Goal: Task Accomplishment & Management: Use online tool/utility

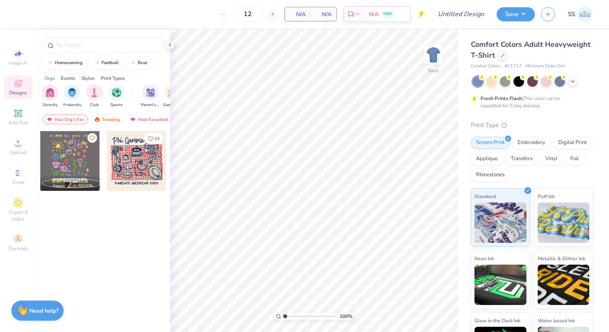
click at [575, 85] on div at bounding box center [533, 81] width 121 height 10
click at [574, 84] on div at bounding box center [573, 80] width 9 height 9
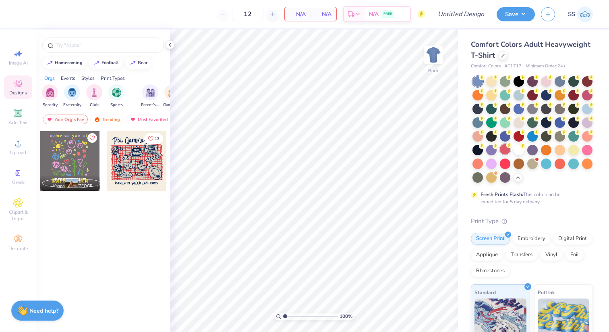
click at [507, 152] on div at bounding box center [505, 149] width 10 height 10
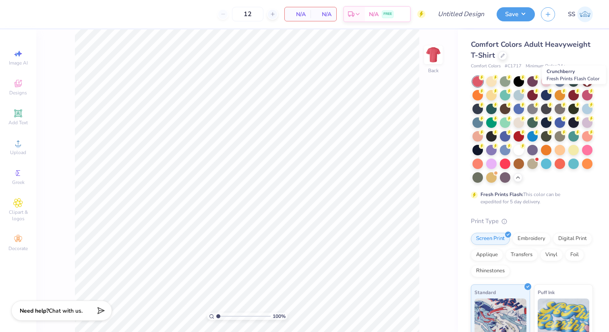
click at [586, 97] on div at bounding box center [587, 95] width 10 height 10
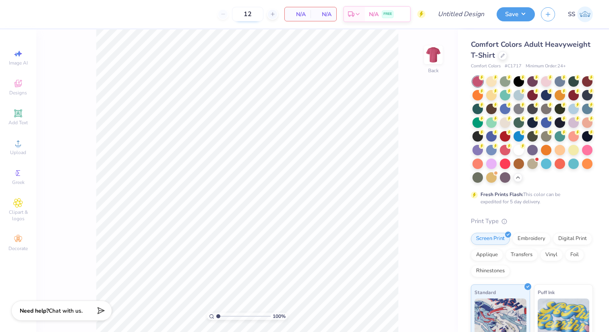
click at [251, 17] on input "12" at bounding box center [247, 14] width 31 height 15
type input "1"
type input "100"
click at [451, 17] on input "Design Title" at bounding box center [470, 14] width 39 height 16
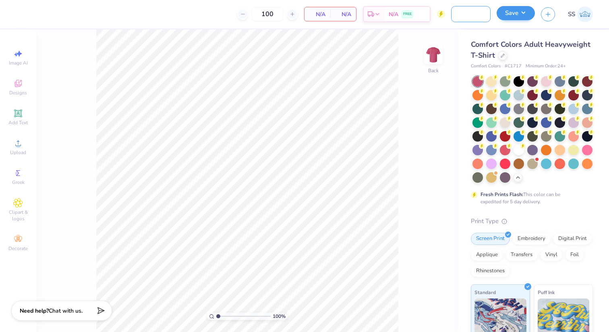
type input "[MEDICAL_DATA] Awareness"
click at [513, 16] on button "Save" at bounding box center [516, 13] width 38 height 14
click at [16, 151] on span "Upload" at bounding box center [18, 152] width 16 height 6
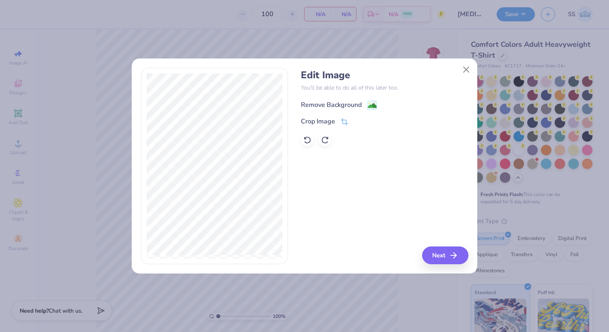
click at [371, 104] on image at bounding box center [372, 105] width 9 height 9
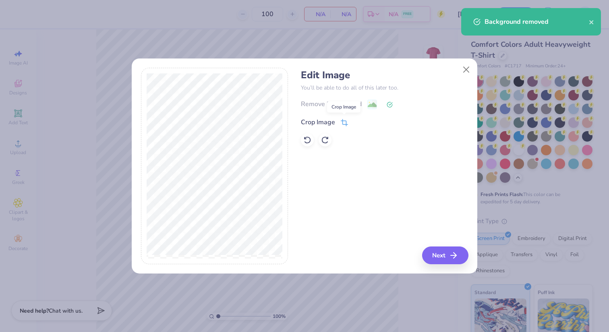
click at [343, 122] on icon at bounding box center [344, 122] width 7 height 7
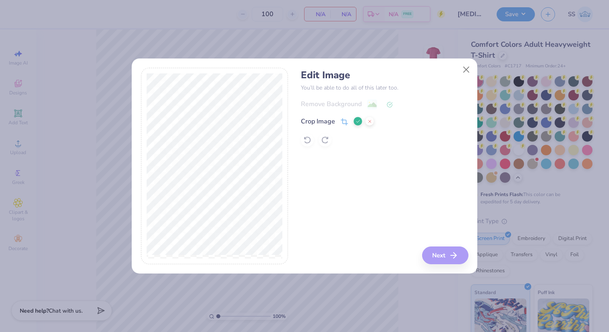
click at [359, 121] on icon at bounding box center [358, 121] width 5 height 5
click at [345, 121] on icon at bounding box center [344, 122] width 7 height 7
click at [357, 121] on icon at bounding box center [358, 121] width 5 height 5
click at [342, 125] on icon at bounding box center [344, 122] width 7 height 7
click at [359, 121] on icon at bounding box center [358, 121] width 5 height 5
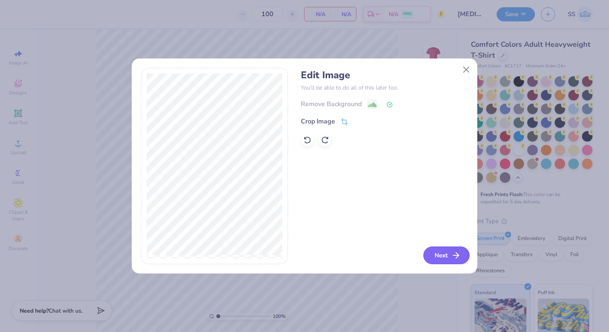
click at [435, 258] on button "Next" at bounding box center [447, 255] width 46 height 18
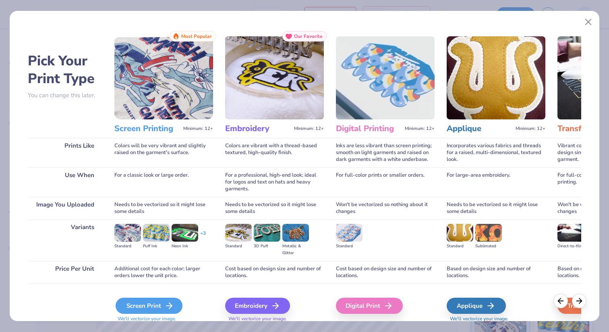
click at [144, 310] on div "Screen Print" at bounding box center [149, 305] width 67 height 16
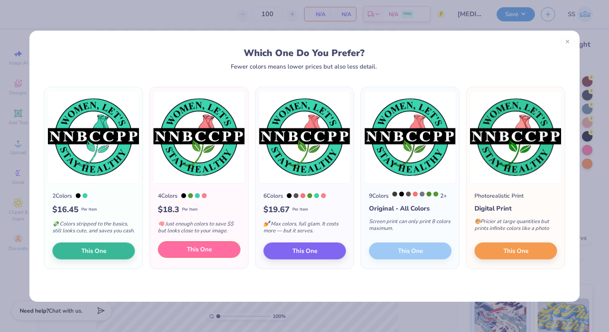
click at [189, 254] on span "This One" at bounding box center [199, 249] width 25 height 9
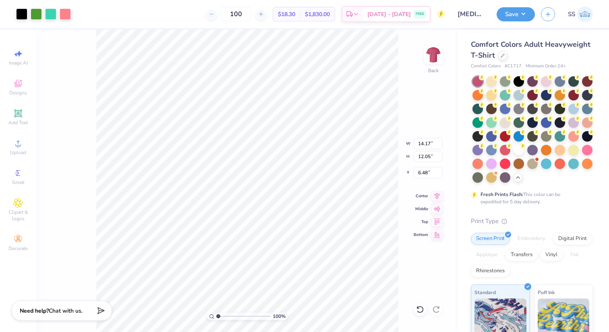
type input "5.37"
type input "4.56"
type input "3.00"
type input "4.35"
type input "3.70"
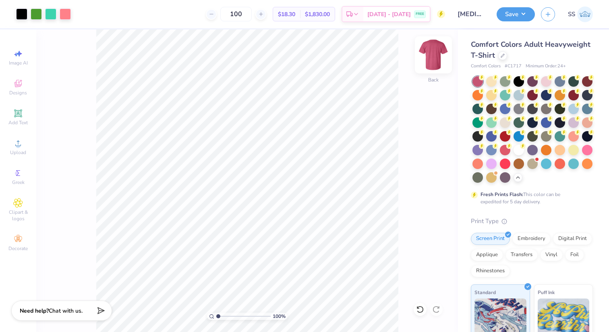
click at [434, 60] on img at bounding box center [434, 55] width 32 height 32
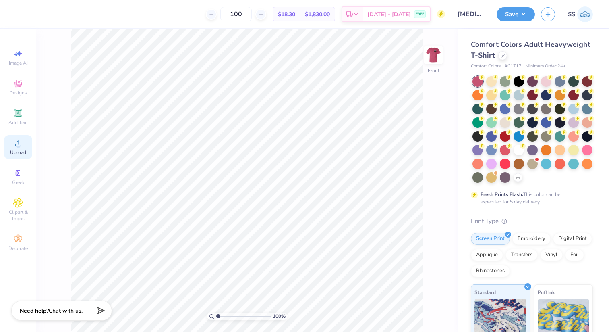
click at [17, 142] on icon at bounding box center [18, 143] width 10 height 10
click at [16, 148] on icon at bounding box center [18, 143] width 10 height 10
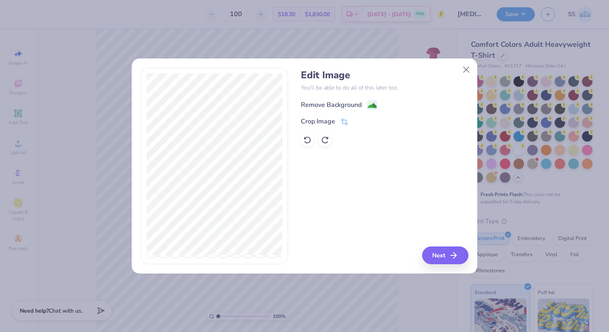
click at [374, 104] on image at bounding box center [372, 105] width 9 height 9
click at [449, 251] on button "Next" at bounding box center [447, 255] width 46 height 18
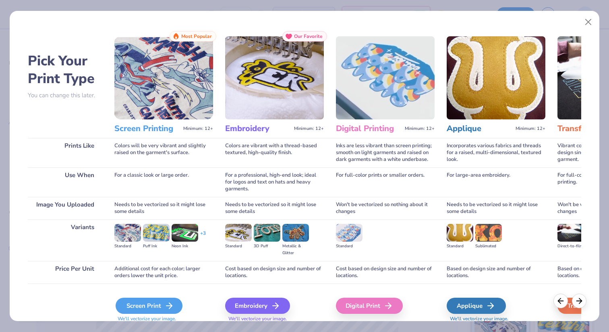
click at [166, 301] on icon at bounding box center [169, 306] width 10 height 10
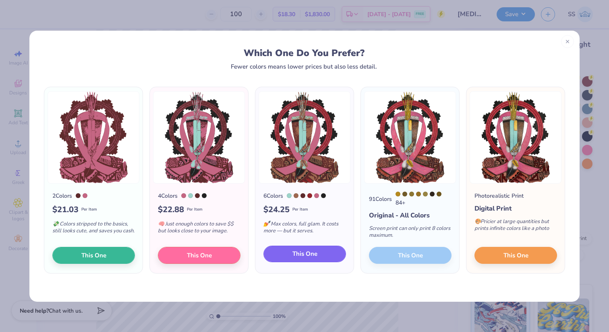
click at [290, 254] on button "This One" at bounding box center [305, 253] width 83 height 17
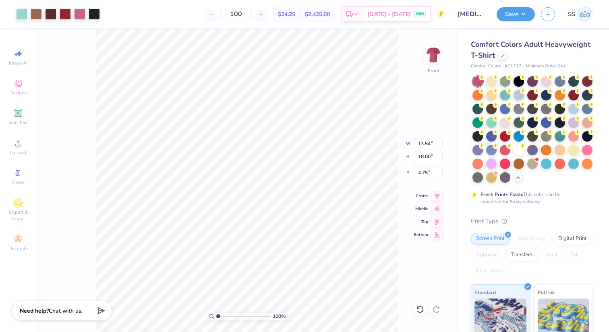
drag, startPoint x: 312, startPoint y: 267, endPoint x: 298, endPoint y: 253, distance: 20.0
click at [298, 253] on div at bounding box center [304, 166] width 609 height 332
type input "8.43"
type input "11.20"
type input "3.00"
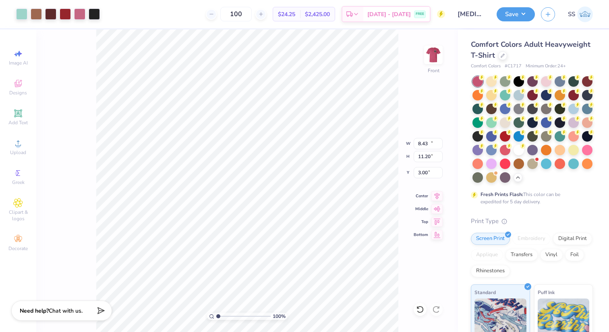
type input "10.82"
type input "14.39"
drag, startPoint x: 219, startPoint y: 315, endPoint x: 260, endPoint y: 315, distance: 40.7
click at [260, 315] on input "range" at bounding box center [243, 315] width 54 height 7
drag, startPoint x: 218, startPoint y: 316, endPoint x: 282, endPoint y: 317, distance: 63.3
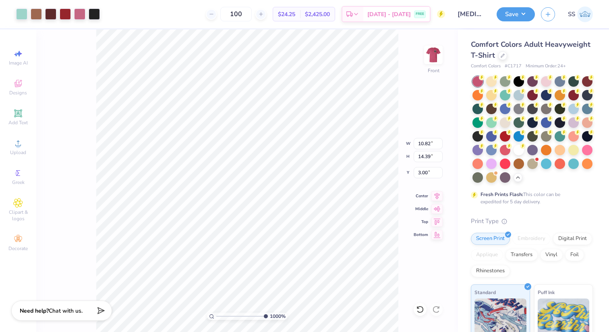
type input "10"
click at [268, 317] on input "range" at bounding box center [242, 315] width 52 height 7
type input "7.47"
click at [24, 14] on div at bounding box center [21, 13] width 11 height 11
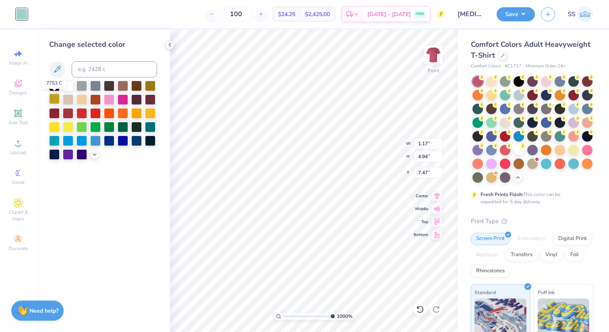
click at [52, 101] on div at bounding box center [54, 99] width 10 height 10
drag, startPoint x: 331, startPoint y: 316, endPoint x: 293, endPoint y: 316, distance: 37.5
click at [293, 316] on input "range" at bounding box center [310, 315] width 54 height 7
click at [420, 310] on icon at bounding box center [420, 309] width 8 height 8
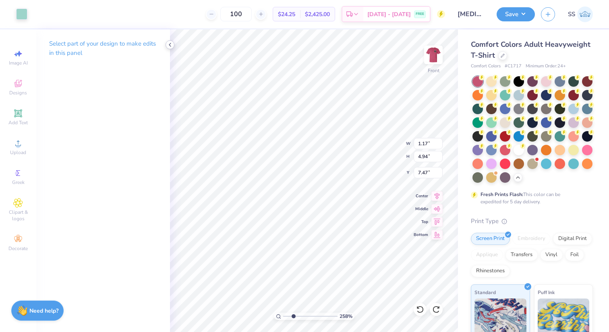
click at [170, 45] on icon at bounding box center [170, 45] width 6 height 6
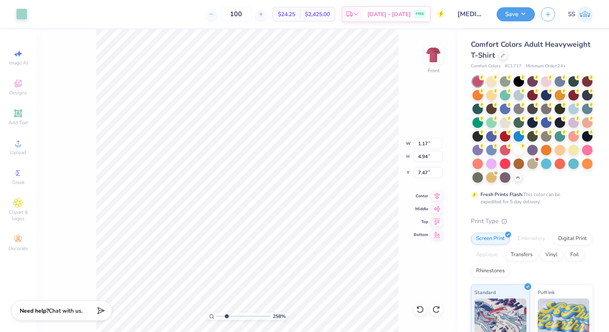
click at [70, 81] on div "258 % Front W 1.17 1.17 " H 4.94 4.94 " Y 7.47 7.47 " Center Middle Top Bottom" at bounding box center [247, 180] width 422 height 302
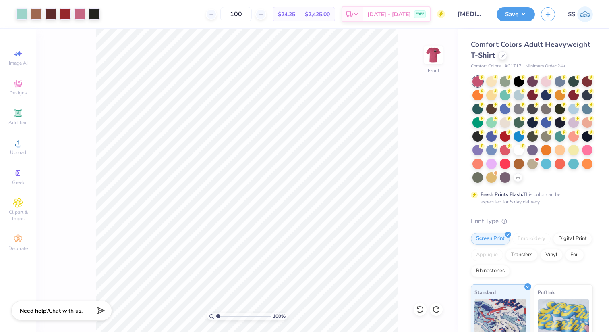
drag, startPoint x: 227, startPoint y: 315, endPoint x: 202, endPoint y: 316, distance: 25.4
type input "1"
click at [216, 316] on input "range" at bounding box center [243, 315] width 54 height 7
click at [19, 144] on icon at bounding box center [18, 143] width 10 height 10
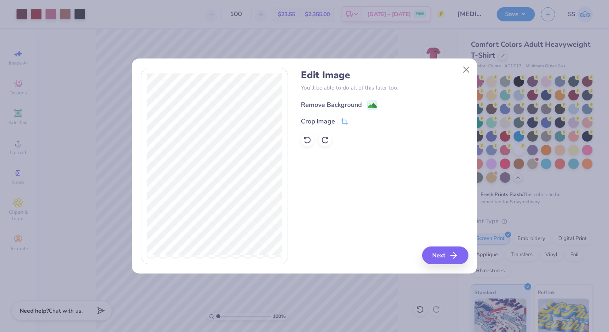
click at [372, 103] on image at bounding box center [372, 105] width 9 height 9
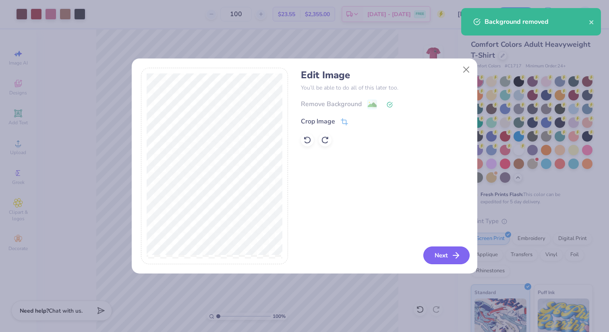
click at [453, 258] on icon "button" at bounding box center [456, 255] width 10 height 10
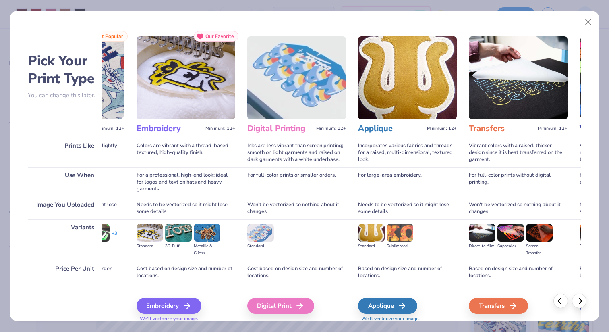
scroll to position [0, 90]
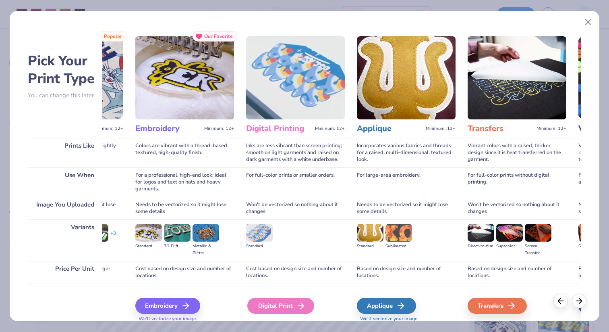
click at [273, 310] on div "Digital Print" at bounding box center [280, 305] width 67 height 16
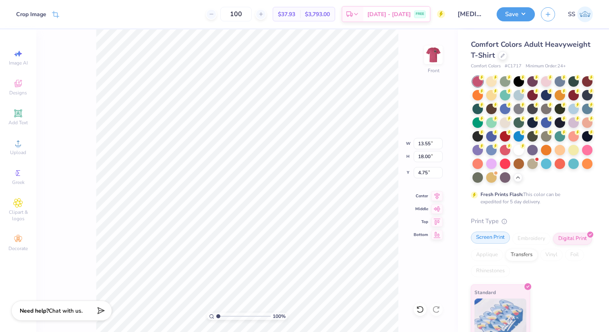
click at [484, 239] on div "Screen Print" at bounding box center [490, 237] width 39 height 12
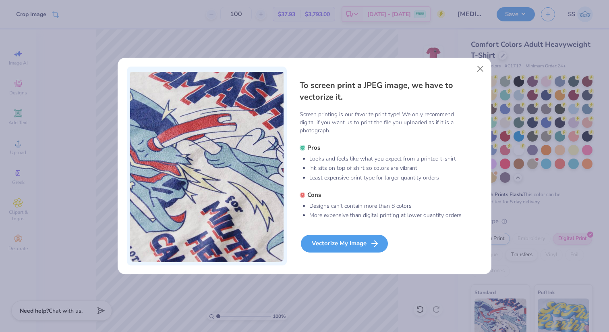
click at [360, 245] on div "Vectorize My Image" at bounding box center [344, 244] width 87 height 18
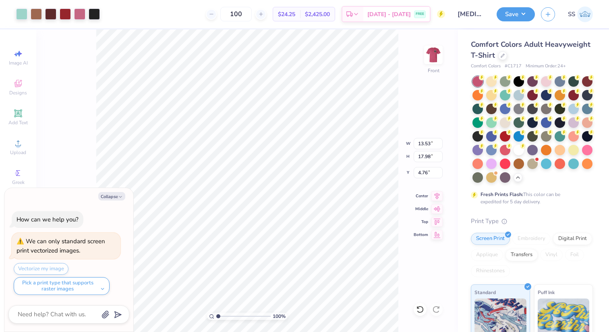
type textarea "x"
type input "8.10"
type input "10.76"
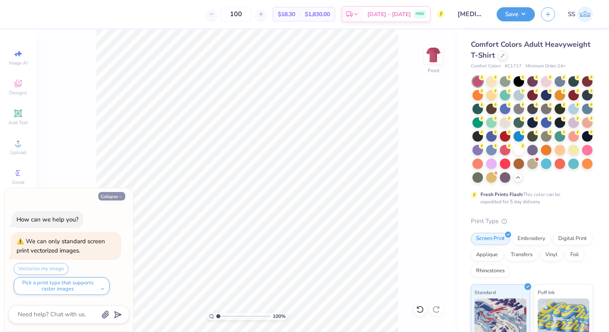
click at [116, 199] on button "Collapse" at bounding box center [111, 196] width 27 height 8
type textarea "x"
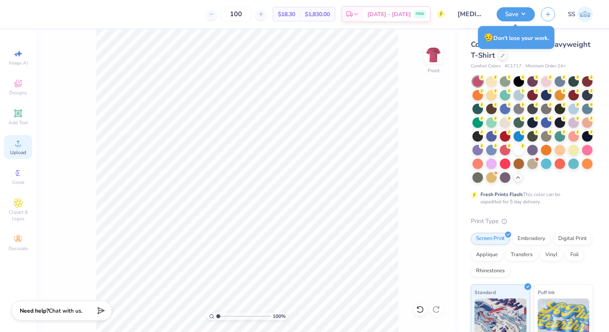
click at [16, 145] on icon at bounding box center [18, 143] width 6 height 6
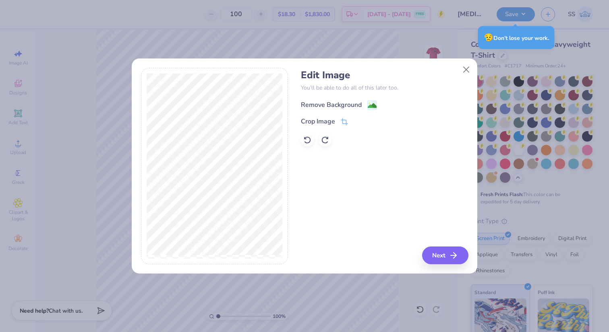
click at [374, 107] on image at bounding box center [372, 105] width 9 height 9
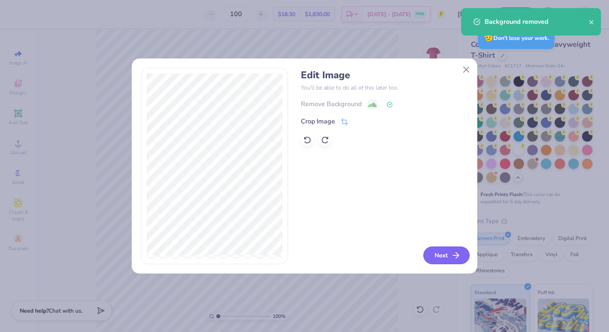
click at [443, 261] on button "Next" at bounding box center [447, 255] width 46 height 18
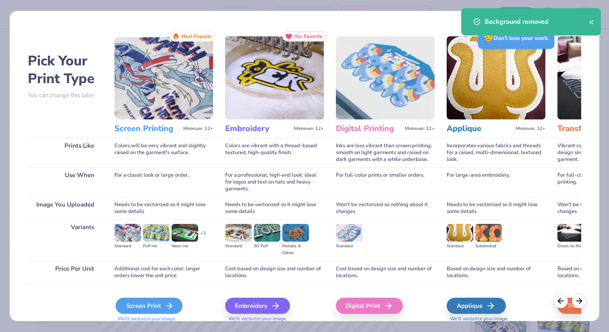
click at [139, 310] on div "Screen Print" at bounding box center [149, 305] width 67 height 16
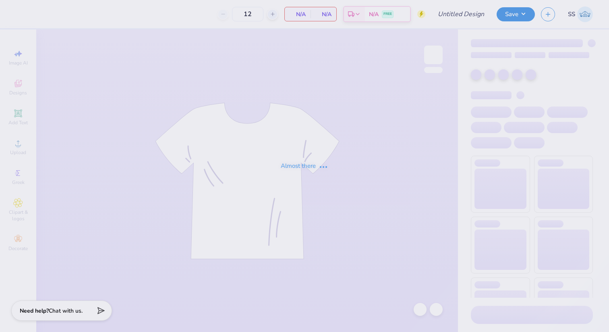
type input "[MEDICAL_DATA] Awareness"
type input "100"
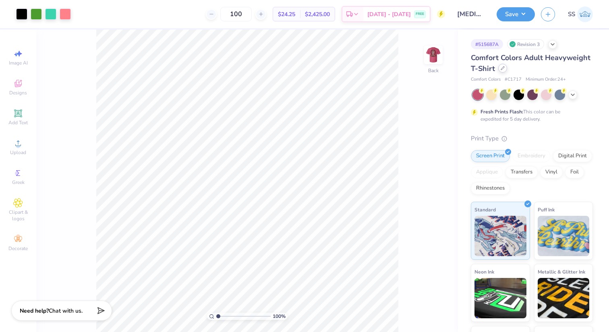
click at [503, 69] on icon at bounding box center [503, 68] width 4 height 4
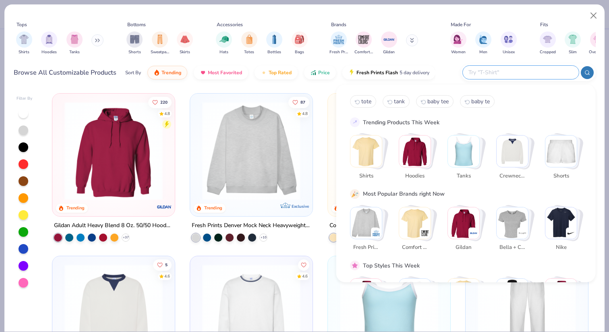
click at [527, 75] on input "text" at bounding box center [521, 72] width 106 height 9
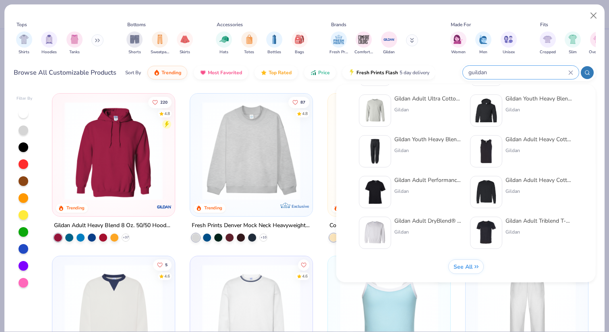
scroll to position [331, 0]
type input "guildan"
click at [408, 96] on div "Gildan Adult Ultra Cotton 6 Oz. Long-Sleeve T-Shirt" at bounding box center [429, 98] width 68 height 8
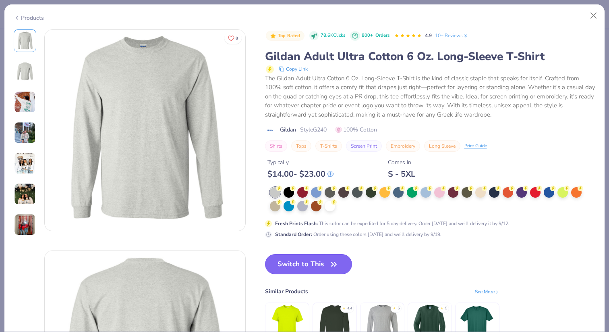
click at [301, 259] on button "Switch to This" at bounding box center [308, 264] width 87 height 20
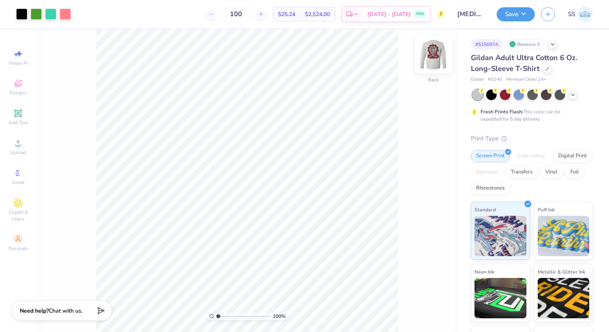
click at [431, 57] on img at bounding box center [434, 55] width 32 height 32
click at [428, 100] on div "100 % Front" at bounding box center [247, 180] width 422 height 302
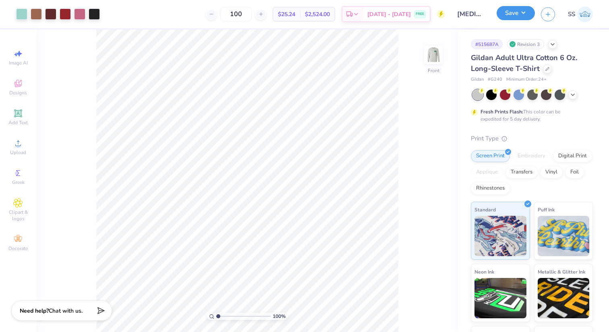
click at [522, 17] on button "Save" at bounding box center [516, 13] width 38 height 14
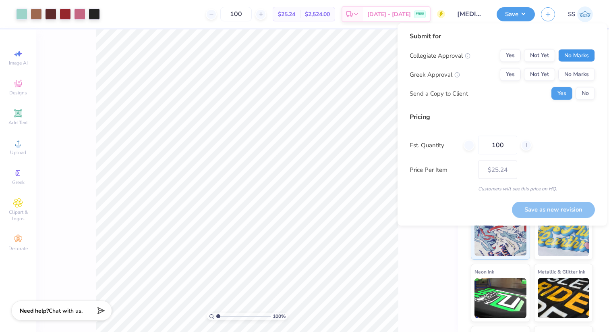
click at [573, 55] on button "No Marks" at bounding box center [577, 55] width 37 height 13
click at [578, 73] on button "No Marks" at bounding box center [577, 74] width 37 height 13
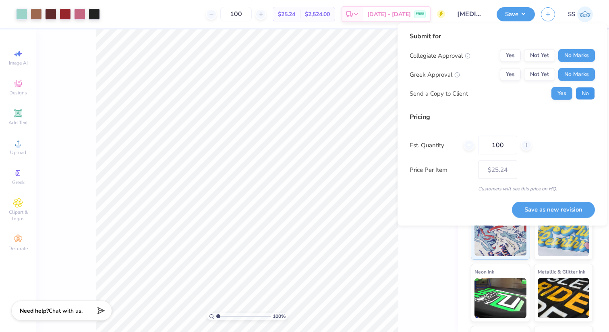
click at [586, 92] on button "No" at bounding box center [585, 93] width 19 height 13
click at [551, 206] on button "Save as new revision" at bounding box center [553, 209] width 83 height 17
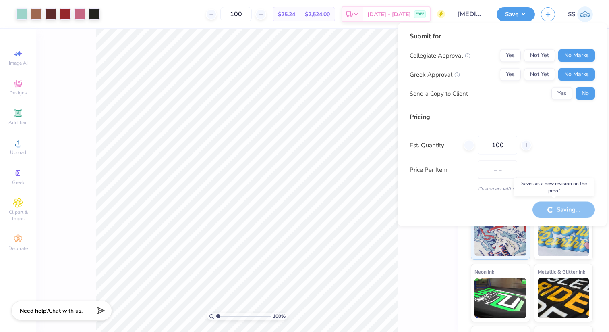
type input "$25.24"
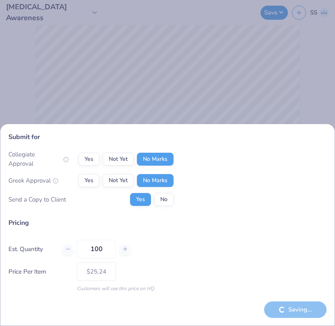
click at [267, 73] on div "Submit for Collegiate Approval Yes Not Yet No Marks Greek Approval Yes Not Yet …" at bounding box center [167, 163] width 335 height 326
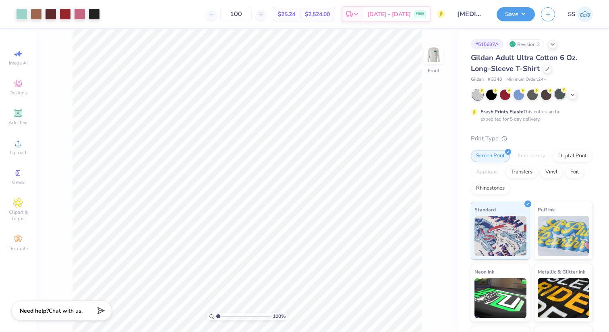
click at [561, 94] on div at bounding box center [560, 94] width 10 height 10
click at [571, 94] on icon at bounding box center [573, 94] width 6 height 6
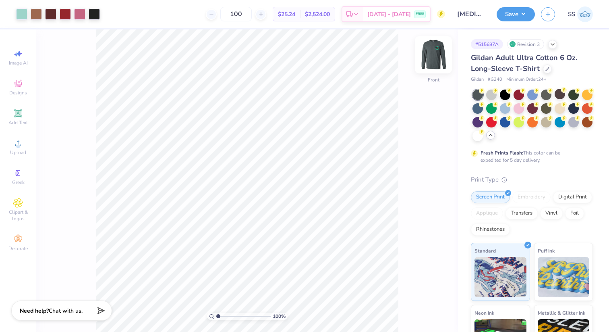
click at [435, 51] on img at bounding box center [434, 55] width 32 height 32
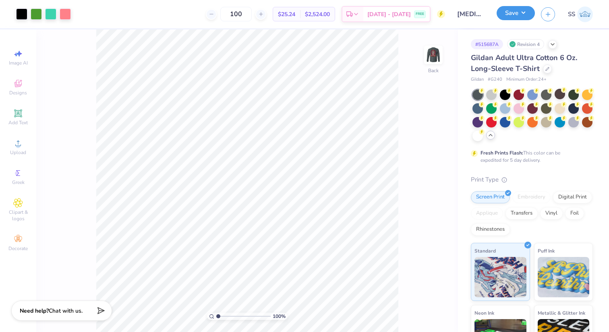
click at [512, 15] on button "Save" at bounding box center [516, 13] width 38 height 14
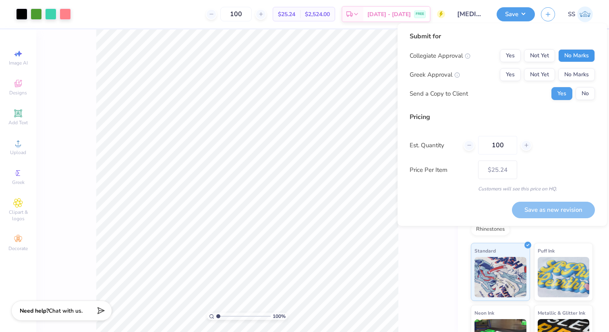
click at [559, 58] on button "No Marks" at bounding box center [577, 55] width 37 height 13
click at [566, 72] on button "No Marks" at bounding box center [577, 74] width 37 height 13
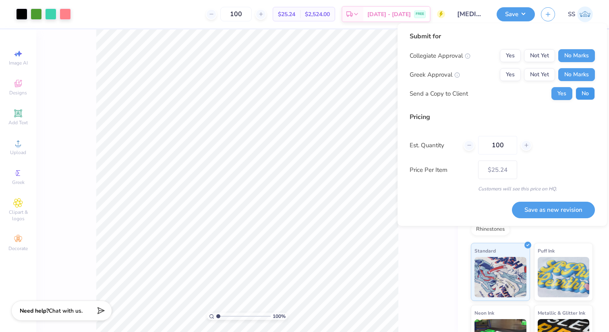
click at [581, 95] on button "No" at bounding box center [585, 93] width 19 height 13
click at [550, 205] on button "Save as new revision" at bounding box center [553, 210] width 83 height 17
type input "$25.24"
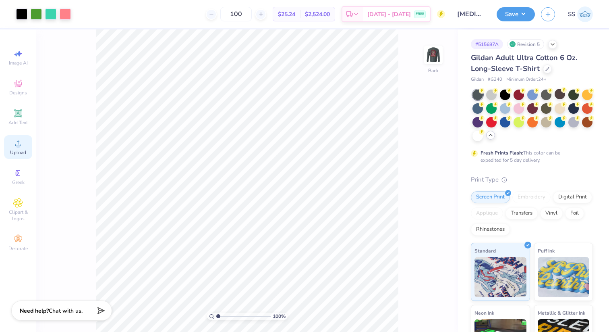
click at [20, 140] on icon at bounding box center [18, 143] width 10 height 10
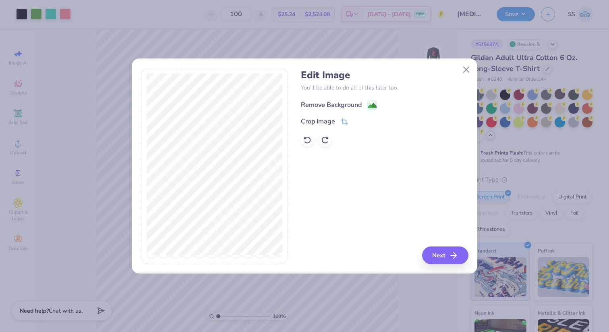
click at [371, 106] on image at bounding box center [372, 105] width 9 height 9
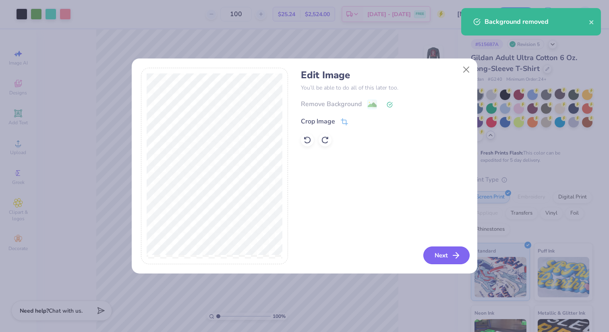
click at [443, 252] on button "Next" at bounding box center [447, 255] width 46 height 18
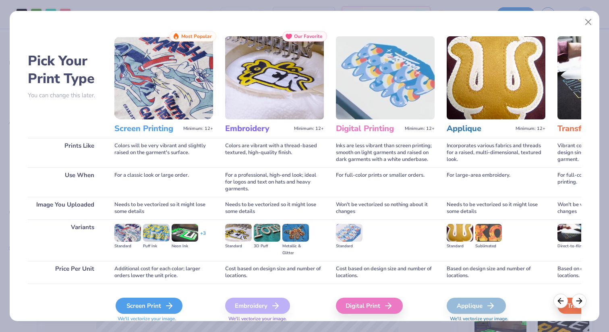
click at [131, 307] on div "Screen Print" at bounding box center [149, 305] width 67 height 16
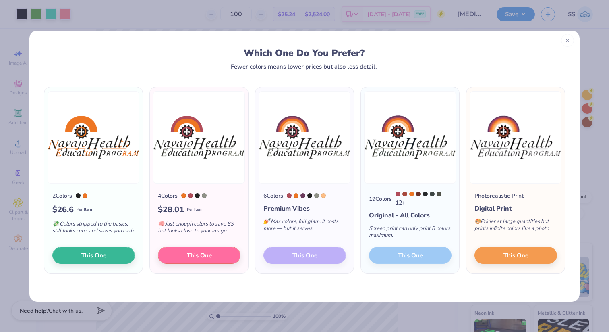
click at [568, 42] on icon at bounding box center [568, 40] width 6 height 6
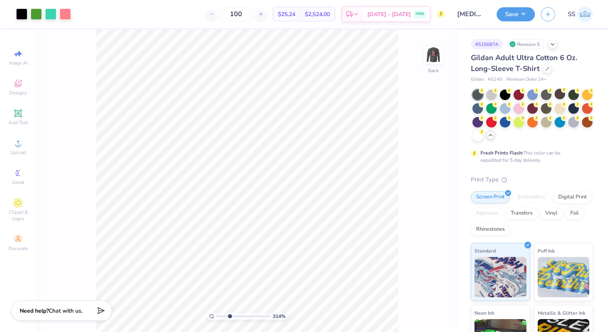
drag, startPoint x: 218, startPoint y: 315, endPoint x: 230, endPoint y: 316, distance: 11.7
click at [230, 316] on input "range" at bounding box center [243, 315] width 54 height 7
drag, startPoint x: 230, startPoint y: 316, endPoint x: 204, endPoint y: 316, distance: 26.2
type input "1"
click at [216, 316] on input "range" at bounding box center [243, 315] width 54 height 7
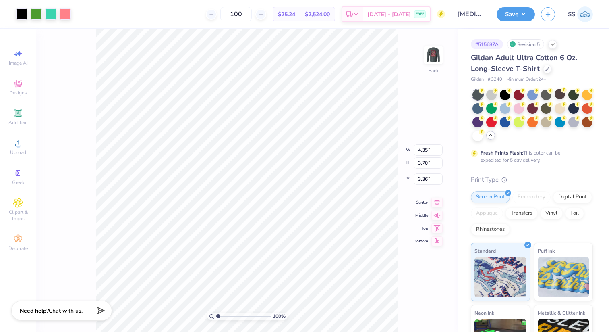
type input "3.00"
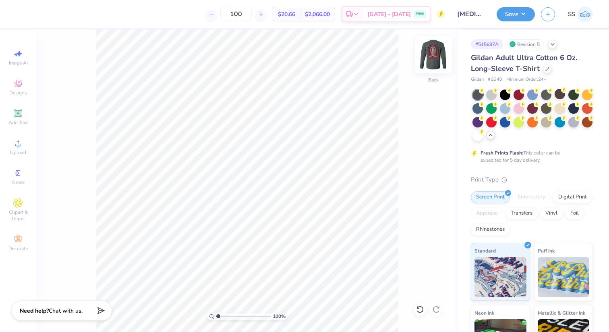
click at [435, 55] on img at bounding box center [434, 55] width 32 height 32
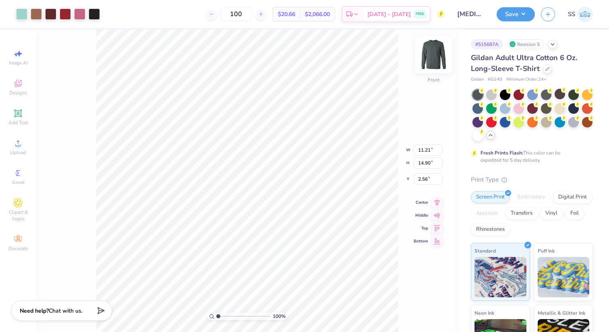
click at [429, 58] on img at bounding box center [434, 55] width 32 height 32
type input "8.66"
type input "11.51"
type input "3.00"
type input "10.43"
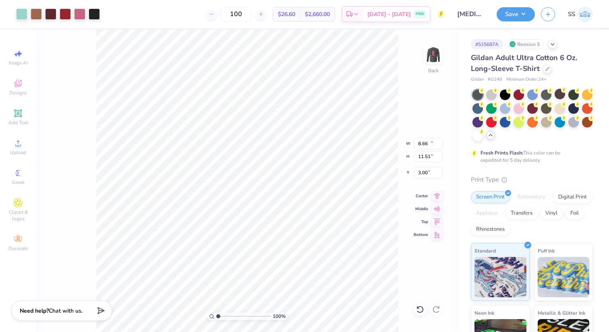
type input "13.86"
click at [432, 56] on img at bounding box center [434, 55] width 32 height 32
click at [432, 55] on img at bounding box center [434, 55] width 32 height 32
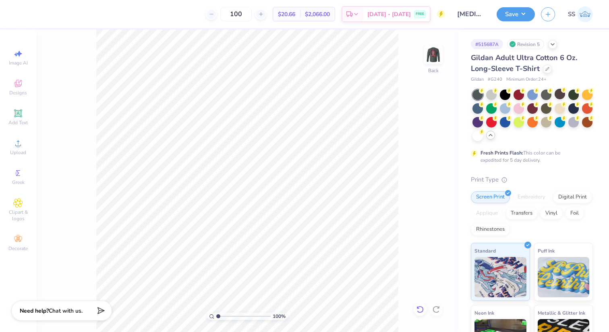
click at [420, 312] on icon at bounding box center [420, 308] width 7 height 7
click at [428, 66] on img at bounding box center [434, 55] width 32 height 32
click at [22, 141] on icon at bounding box center [18, 143] width 10 height 10
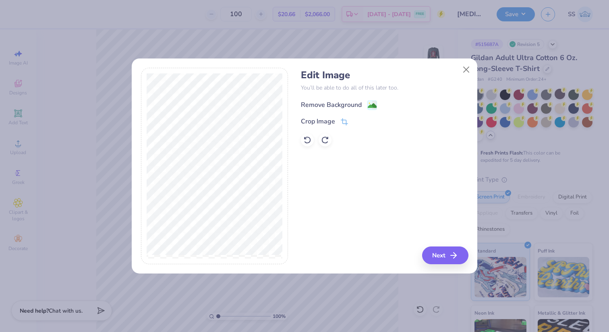
click at [369, 106] on image at bounding box center [372, 105] width 9 height 9
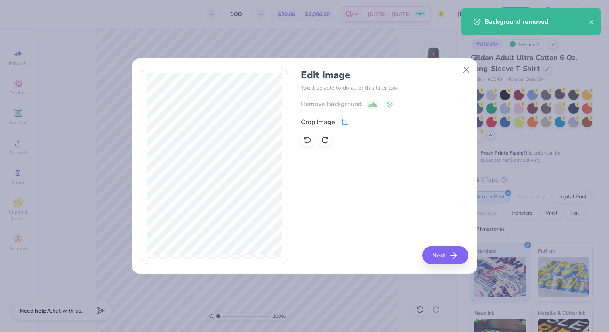
click at [344, 121] on icon at bounding box center [343, 123] width 5 height 5
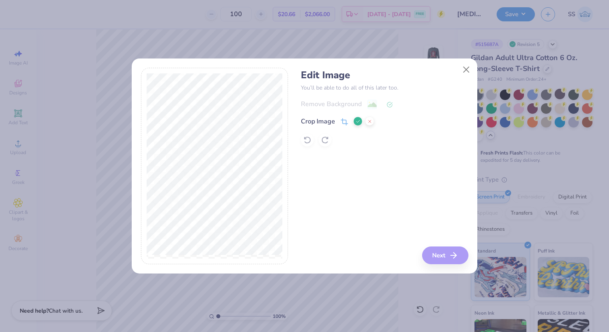
click at [358, 119] on icon at bounding box center [358, 121] width 5 height 5
click at [445, 253] on button "Next" at bounding box center [447, 255] width 46 height 18
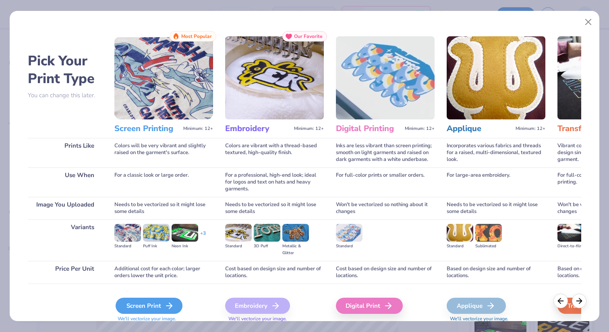
click at [148, 305] on div "Screen Print" at bounding box center [149, 305] width 67 height 16
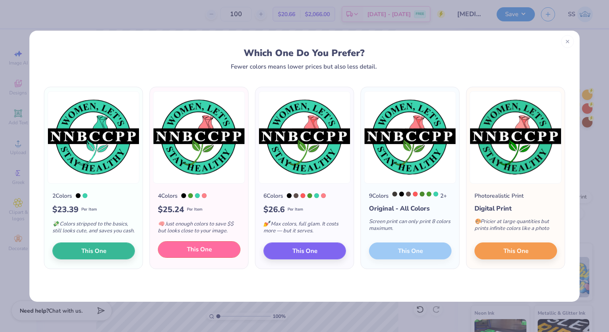
click at [184, 250] on button "This One" at bounding box center [199, 249] width 83 height 17
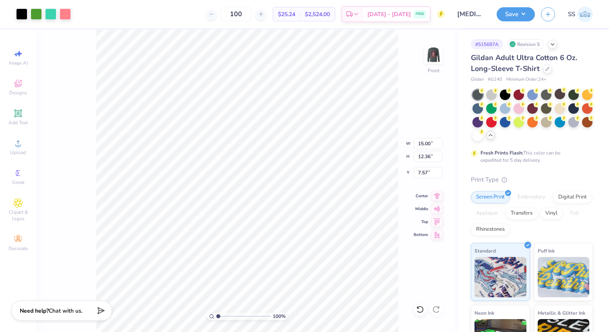
type input "8.50"
type input "7.01"
type input "3.00"
type input "6.30"
type input "5.19"
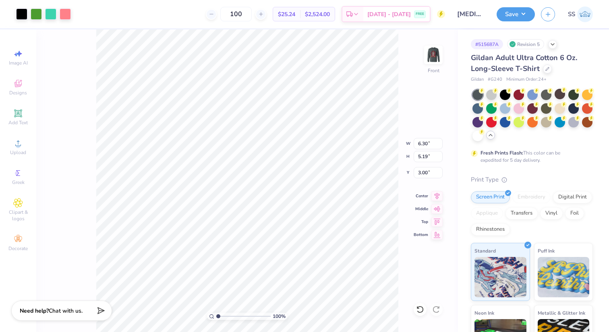
type input "4.19"
click at [14, 151] on span "Upload" at bounding box center [18, 152] width 16 height 6
click at [14, 156] on div "Upload" at bounding box center [18, 147] width 28 height 24
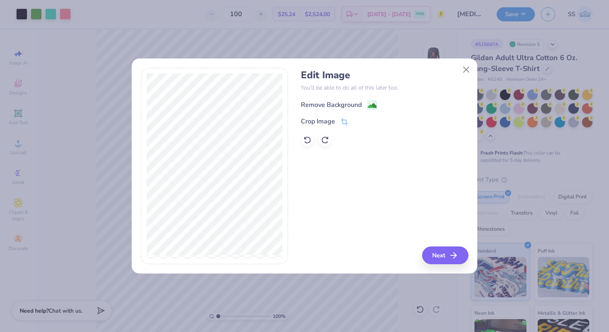
click at [370, 102] on image at bounding box center [372, 105] width 9 height 9
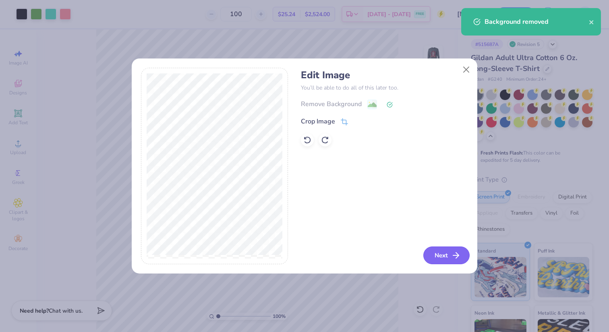
click at [442, 252] on button "Next" at bounding box center [447, 255] width 46 height 18
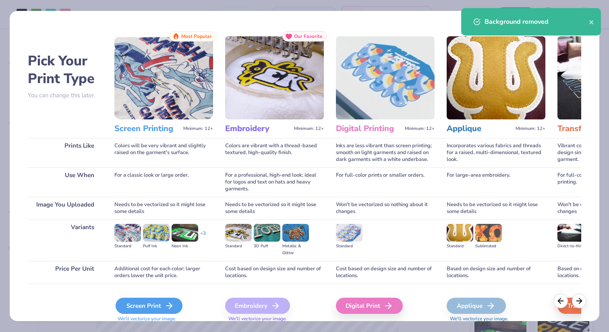
click at [148, 303] on div "Screen Print" at bounding box center [149, 305] width 67 height 16
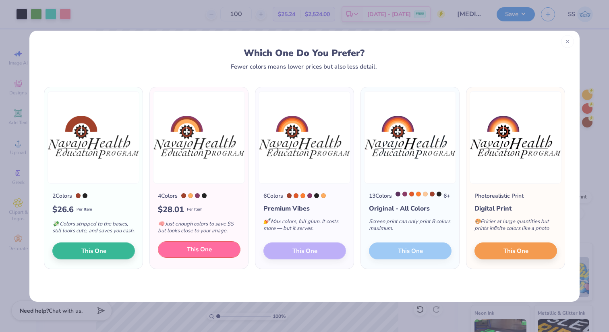
click at [204, 258] on button "This One" at bounding box center [199, 249] width 83 height 17
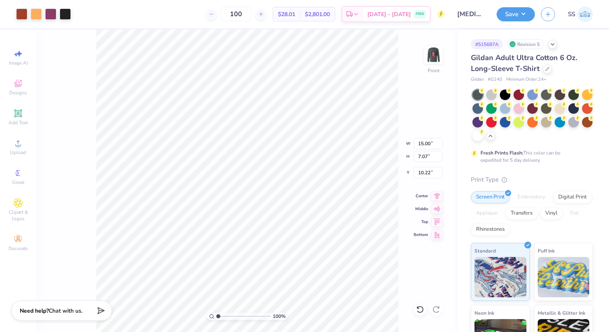
drag, startPoint x: 297, startPoint y: 202, endPoint x: 297, endPoint y: 218, distance: 16.9
click at [297, 218] on div at bounding box center [304, 166] width 609 height 332
type input "8.30"
type input "3.91"
type input "4.83"
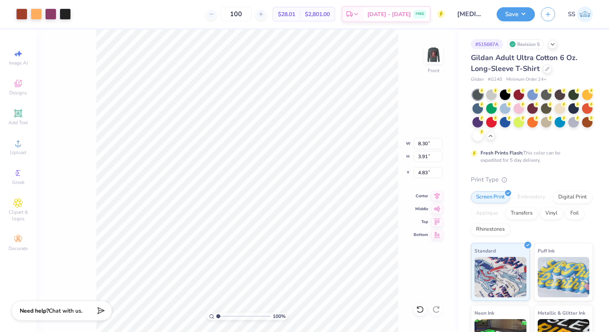
type input "7.12"
type input "3.36"
type input "5.11"
click at [65, 19] on div at bounding box center [65, 13] width 11 height 11
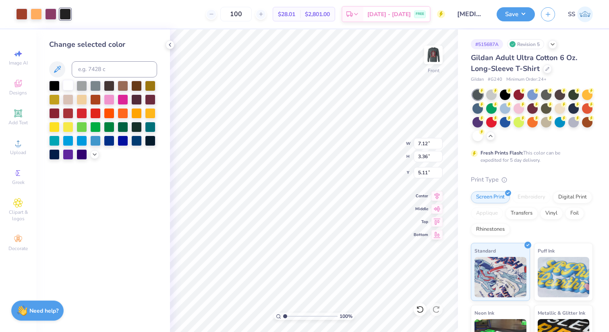
click at [65, 87] on div at bounding box center [68, 85] width 10 height 10
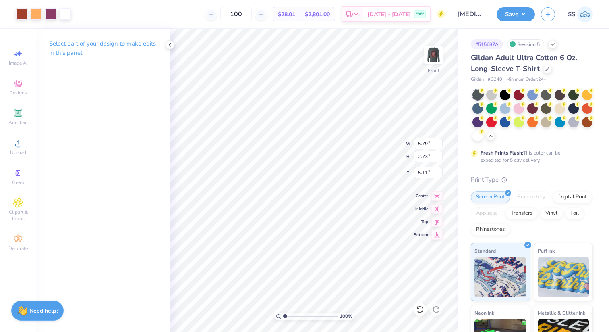
type input "5.79"
type input "2.73"
type input "6.30"
type input "5.19"
type input "4.19"
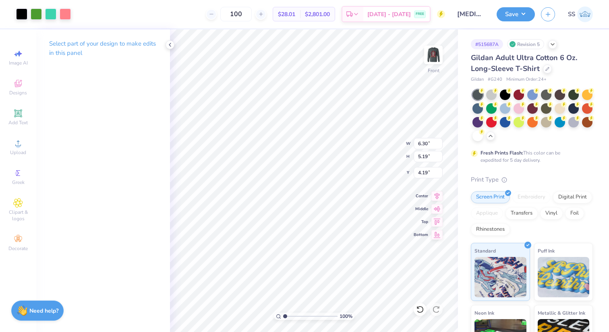
type input "5.08"
type input "4.18"
type input "4.38"
type input "5.79"
type input "2.73"
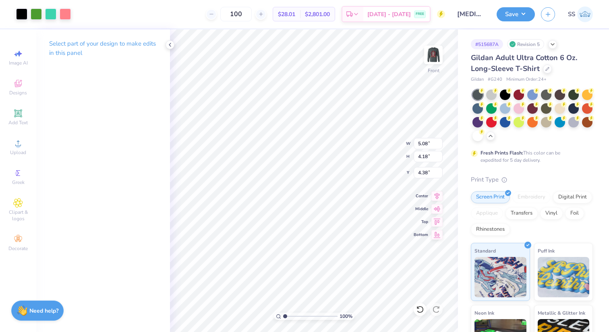
type input "5.11"
click at [168, 45] on icon at bounding box center [170, 45] width 6 height 6
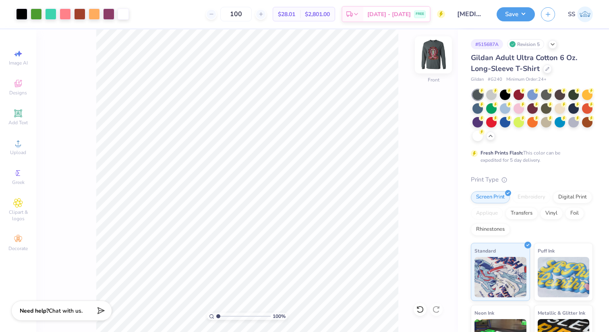
click at [434, 52] on img at bounding box center [434, 55] width 32 height 32
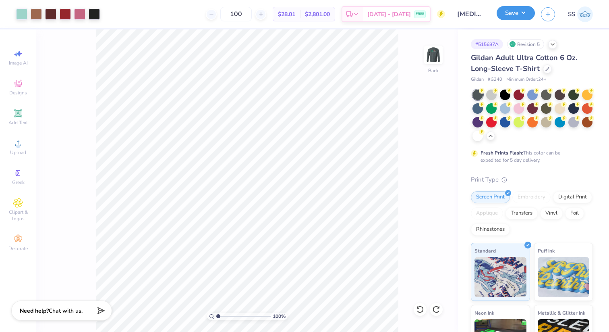
click at [526, 12] on button "Save" at bounding box center [516, 13] width 38 height 14
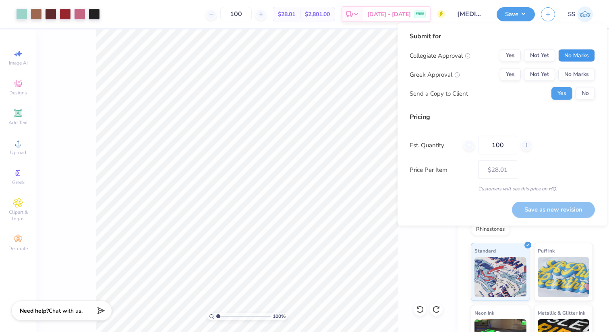
click at [583, 52] on button "No Marks" at bounding box center [577, 55] width 37 height 13
click at [583, 66] on div "Collegiate Approval Yes Not Yet No Marks Greek Approval Yes Not Yet No Marks Se…" at bounding box center [502, 74] width 185 height 51
click at [581, 66] on div "Collegiate Approval Yes Not Yet No Marks Greek Approval Yes Not Yet No Marks Se…" at bounding box center [502, 74] width 185 height 51
click at [585, 103] on div "Submit for Collegiate Approval Yes Not Yet No Marks Greek Approval Yes Not Yet …" at bounding box center [502, 68] width 185 height 75
click at [585, 94] on button "No" at bounding box center [585, 93] width 19 height 13
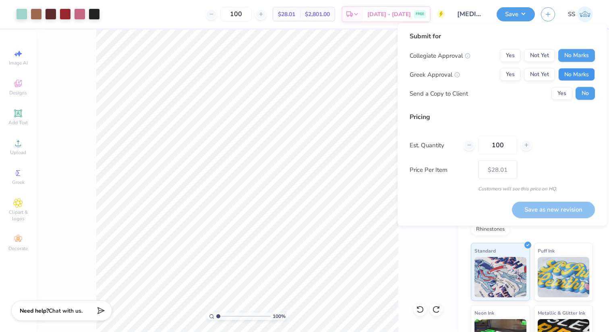
click at [580, 71] on button "No Marks" at bounding box center [577, 74] width 37 height 13
click at [560, 210] on button "Save as new revision" at bounding box center [553, 209] width 83 height 17
type input "$28.01"
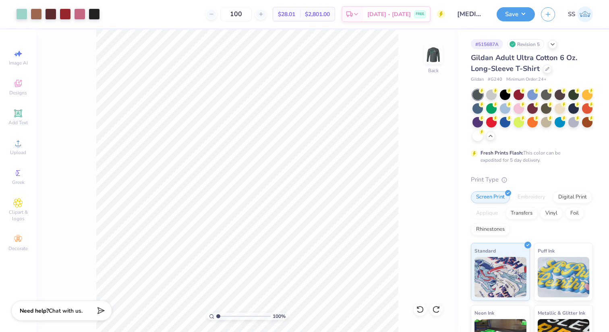
click at [21, 112] on icon at bounding box center [18, 113] width 10 height 10
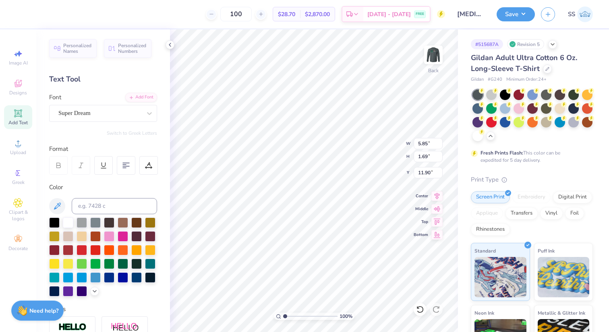
type textarea "T"
type textarea "[MEDICAL_DATA] Awareness 2025"
click at [78, 117] on div at bounding box center [99, 113] width 83 height 11
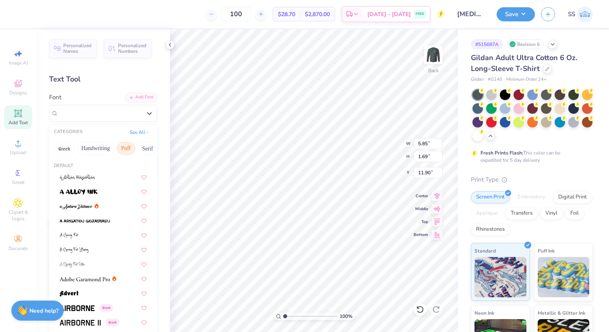
click at [119, 146] on button "Puff" at bounding box center [126, 148] width 19 height 13
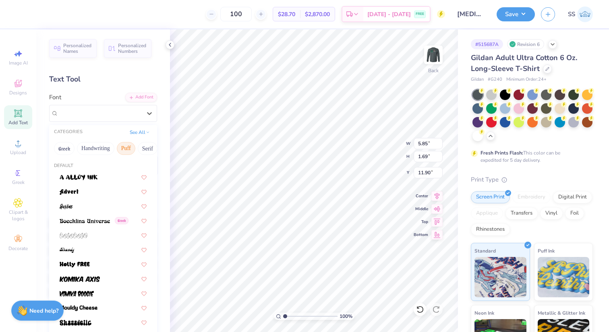
click at [130, 149] on button "Puff" at bounding box center [126, 148] width 19 height 13
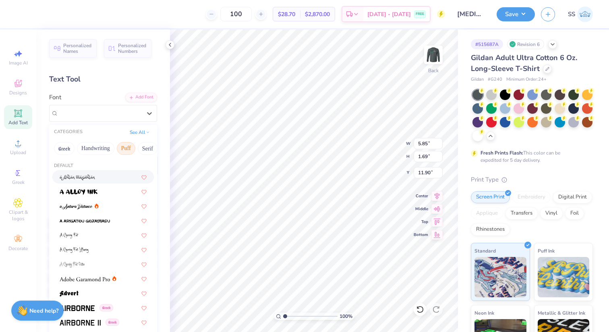
click at [123, 150] on button "Puff" at bounding box center [126, 148] width 19 height 13
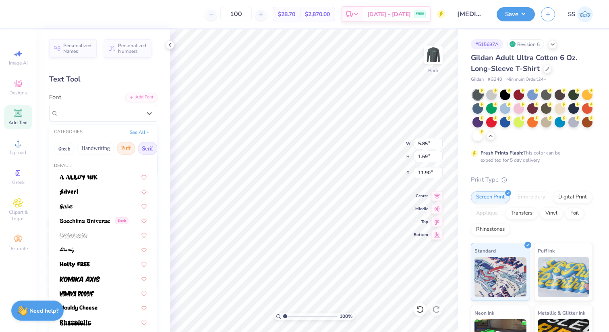
click at [142, 150] on button "Serif" at bounding box center [148, 148] width 20 height 13
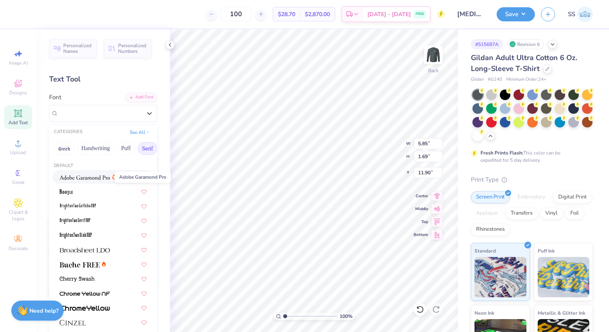
click at [90, 177] on img at bounding box center [85, 178] width 50 height 6
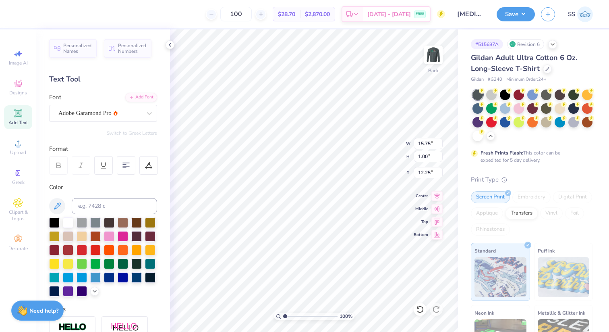
type input "7.38"
type input "0.47"
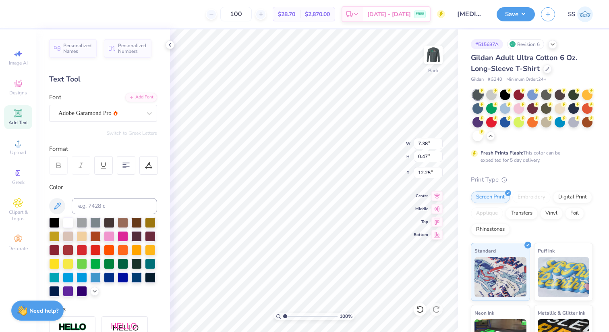
type input "17.12"
type input "9.45"
type input "0.60"
type input "16.86"
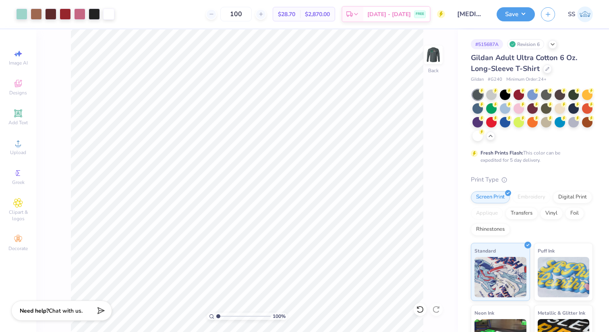
click at [54, 126] on div "100 % Back" at bounding box center [247, 180] width 422 height 302
click at [515, 13] on button "Save" at bounding box center [516, 13] width 38 height 14
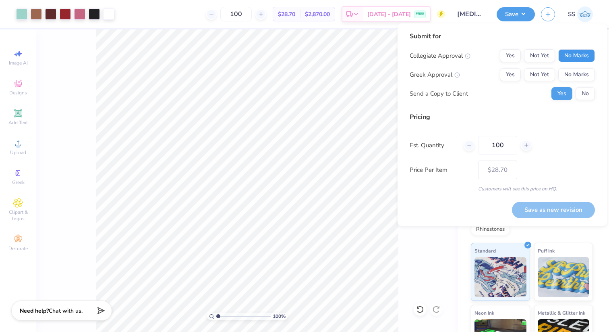
click at [571, 60] on button "No Marks" at bounding box center [577, 55] width 37 height 13
click at [574, 71] on button "No Marks" at bounding box center [577, 74] width 37 height 13
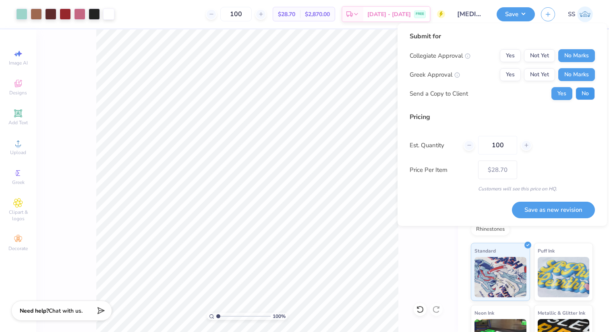
click at [586, 96] on button "No" at bounding box center [585, 93] width 19 height 13
click at [563, 210] on button "Save as new revision" at bounding box center [553, 210] width 83 height 17
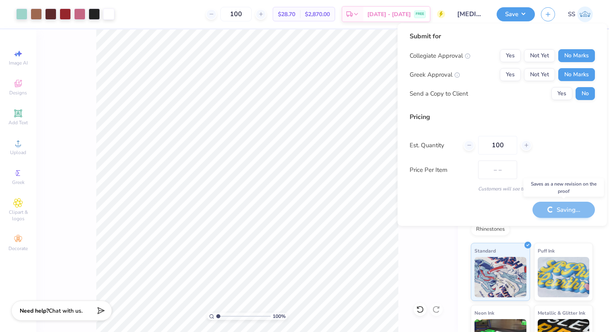
type input "$28.70"
